Goal: Transaction & Acquisition: Purchase product/service

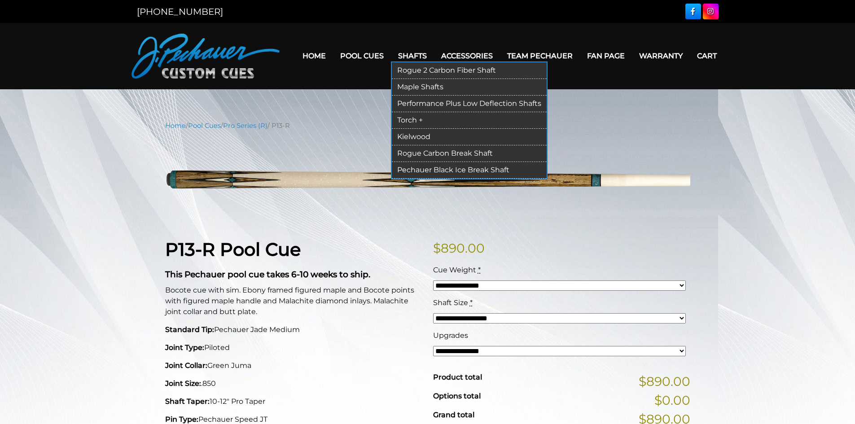
click at [434, 100] on link "Performance Plus Low Deflection Shafts" at bounding box center [469, 104] width 155 height 17
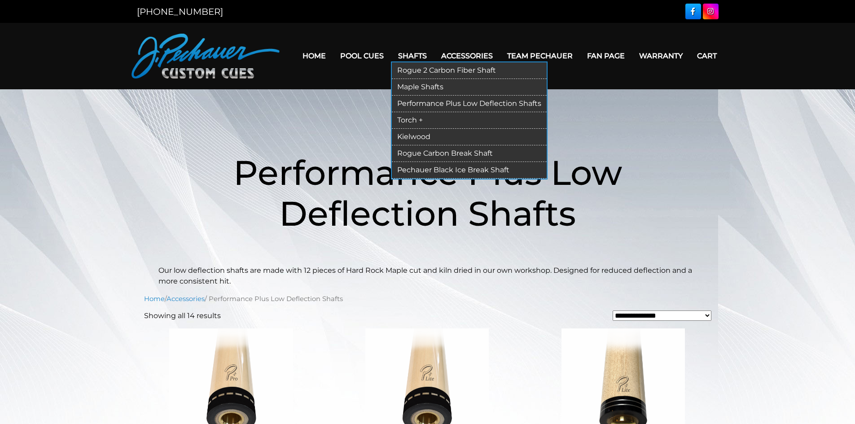
click at [415, 119] on link "Torch +" at bounding box center [469, 120] width 155 height 17
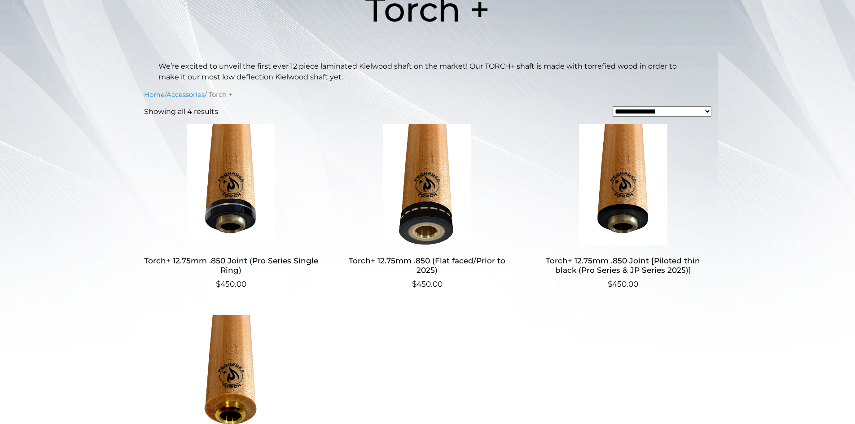
scroll to position [162, 0]
click at [430, 171] on img at bounding box center [427, 185] width 174 height 121
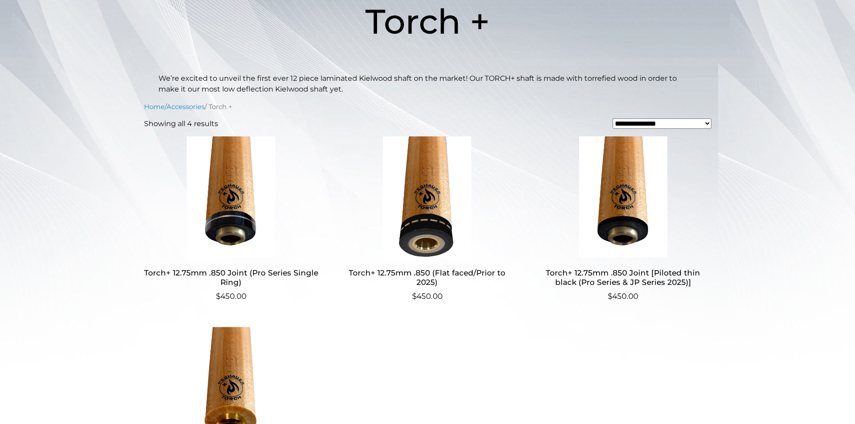
scroll to position [0, 0]
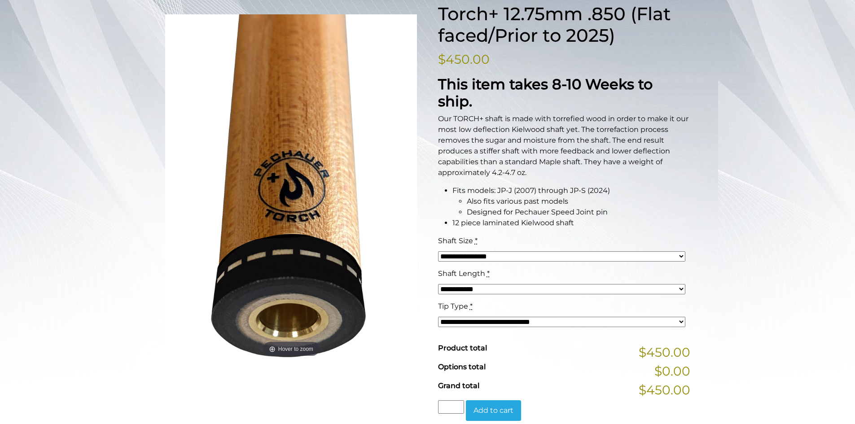
scroll to position [135, 0]
